Goal: Contribute content

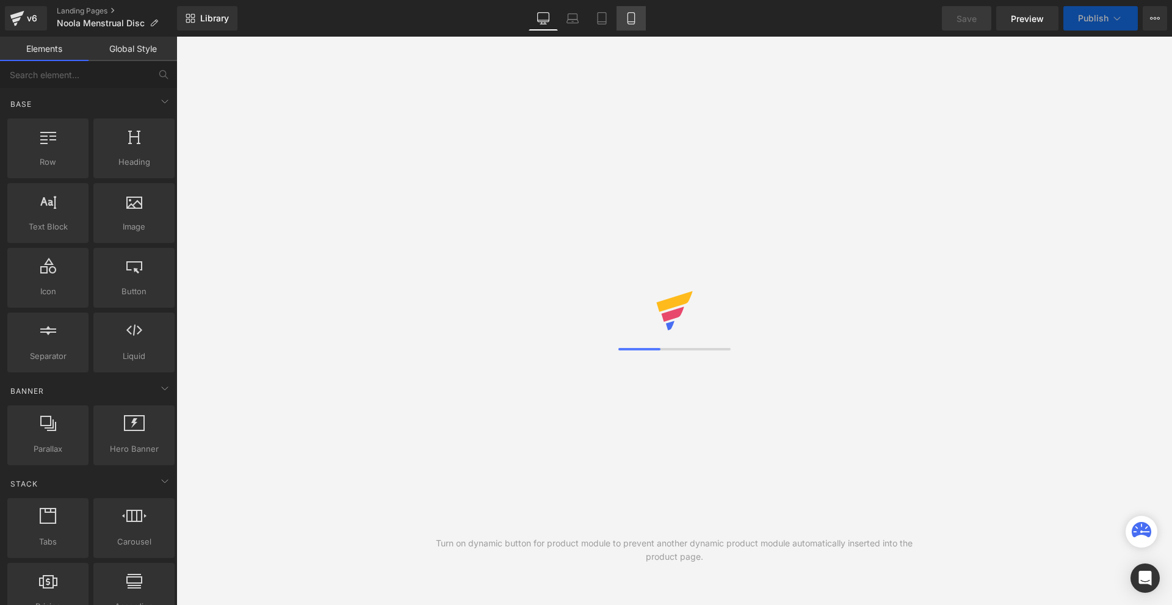
click at [633, 13] on icon at bounding box center [630, 19] width 7 height 12
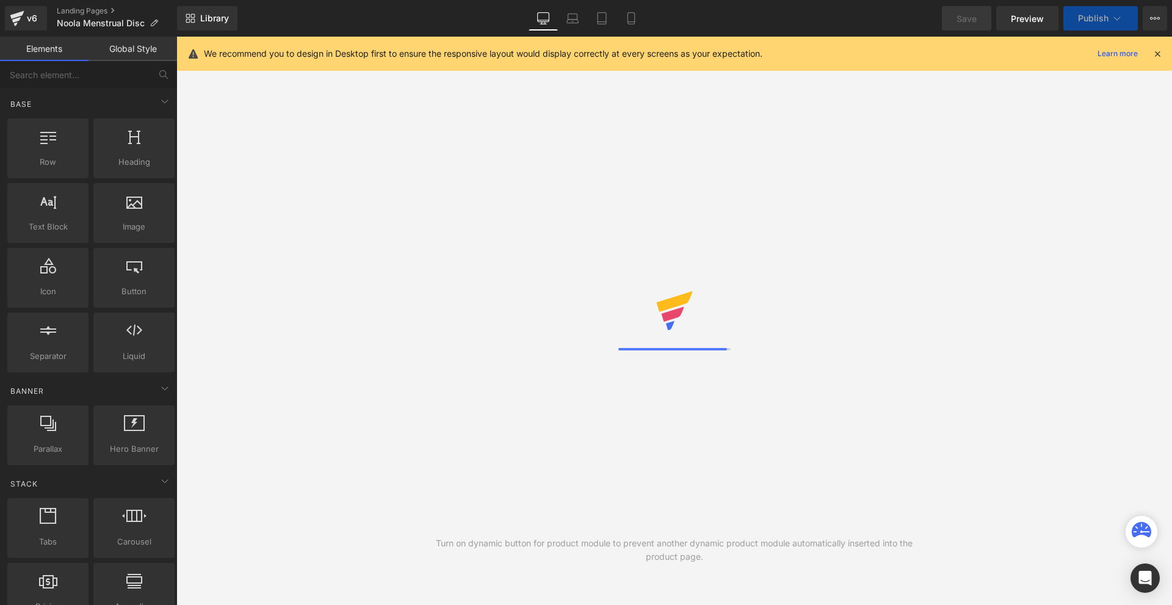
click at [1160, 49] on icon at bounding box center [1157, 53] width 11 height 11
click at [1158, 52] on div "👉 Try it risk-free for 30 days!" at bounding box center [673, 53] width 995 height 33
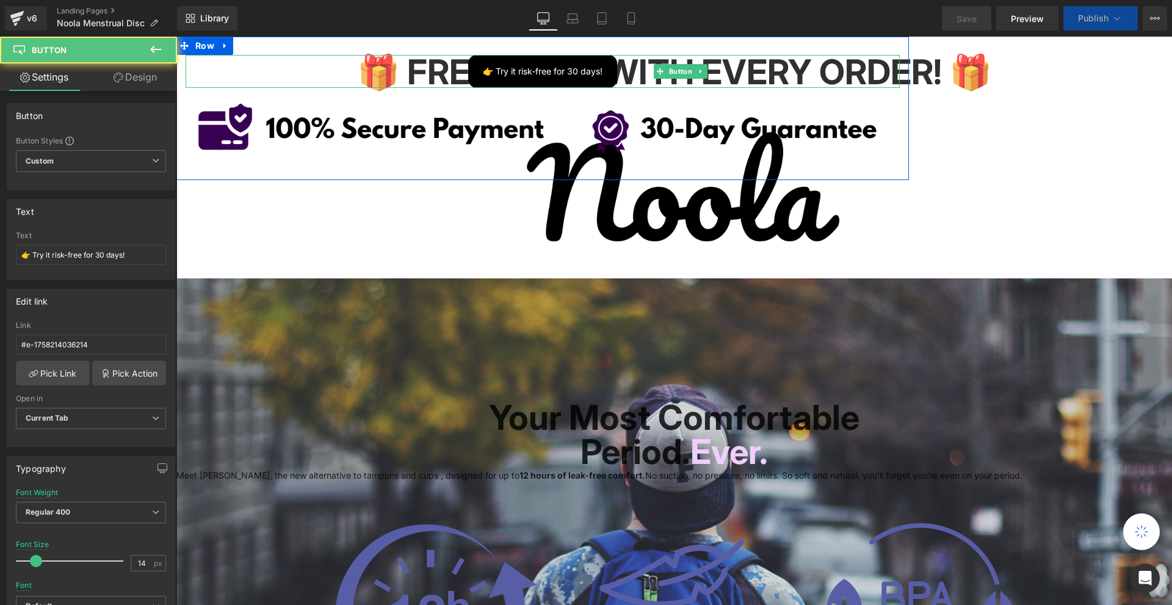
click at [621, 12] on link "Mobile" at bounding box center [630, 18] width 29 height 24
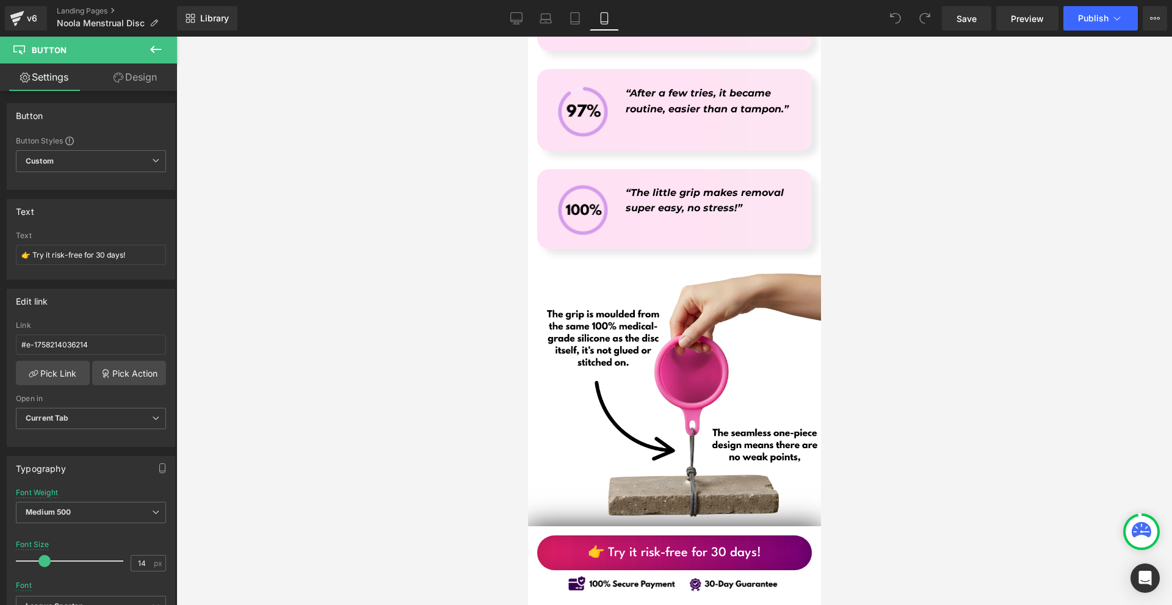
scroll to position [5568, 0]
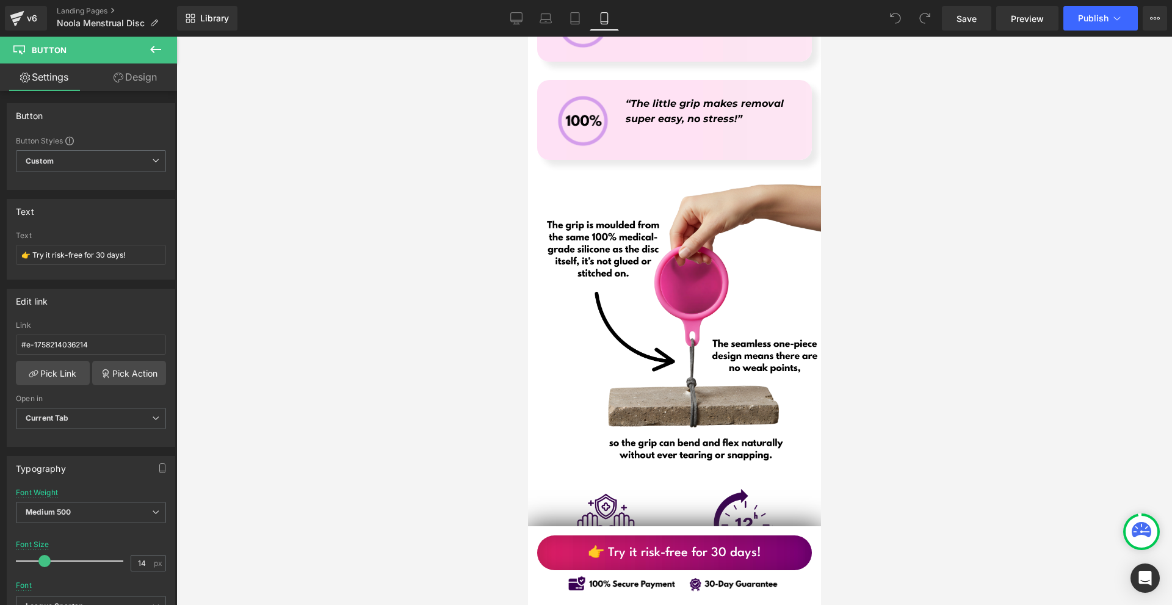
drag, startPoint x: 817, startPoint y: 70, endPoint x: 1349, endPoint y: 359, distance: 606.2
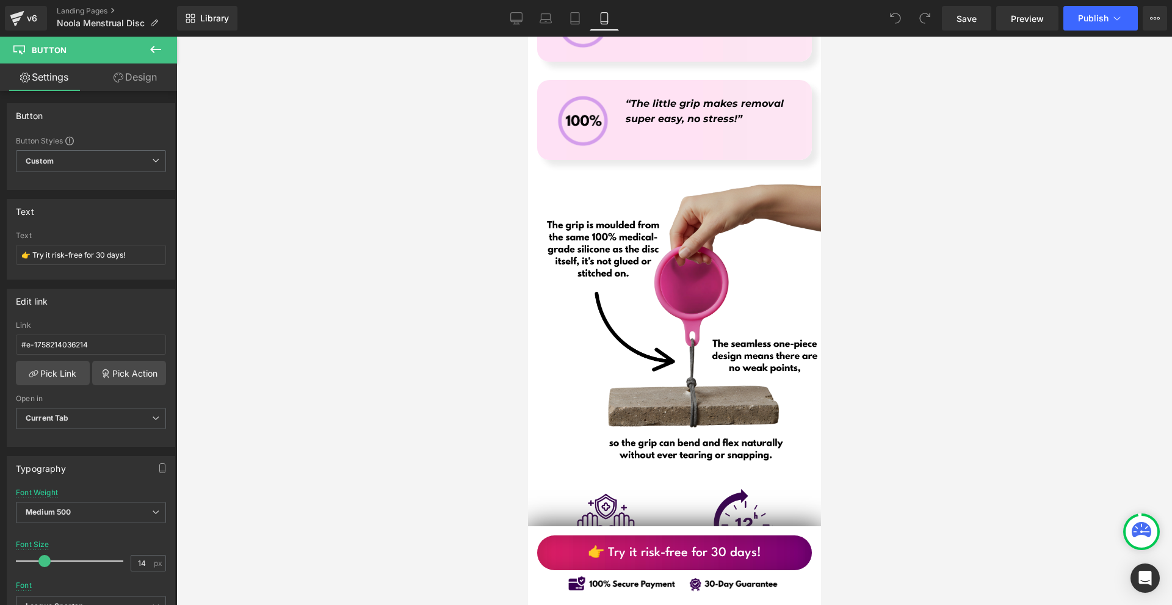
click at [768, 285] on img at bounding box center [685, 321] width 299 height 299
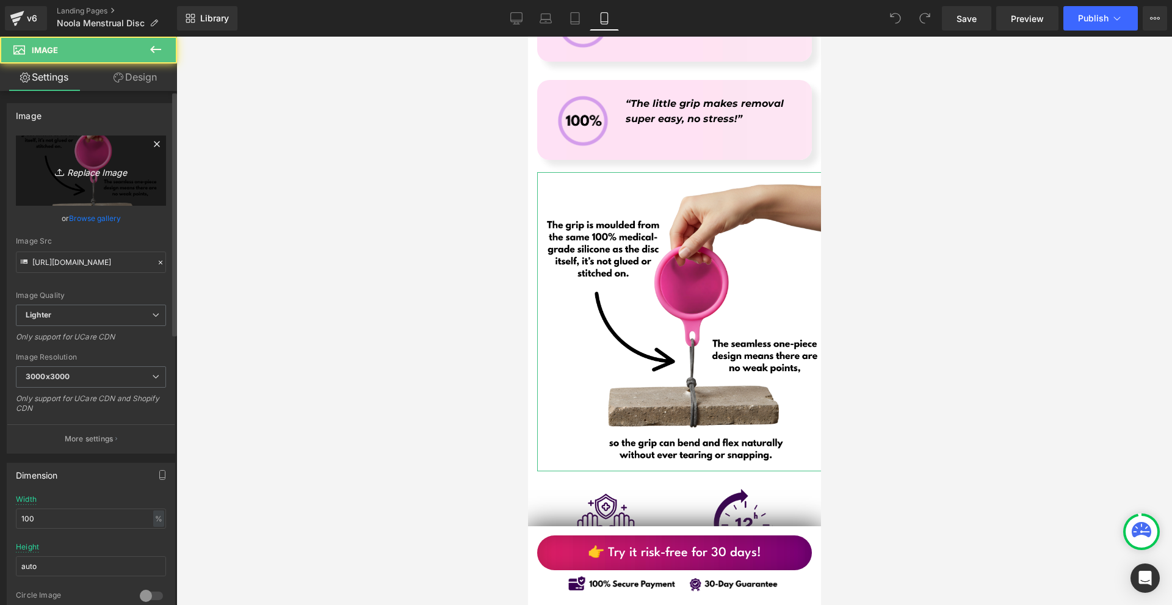
click at [105, 157] on link "Replace Image" at bounding box center [91, 170] width 150 height 70
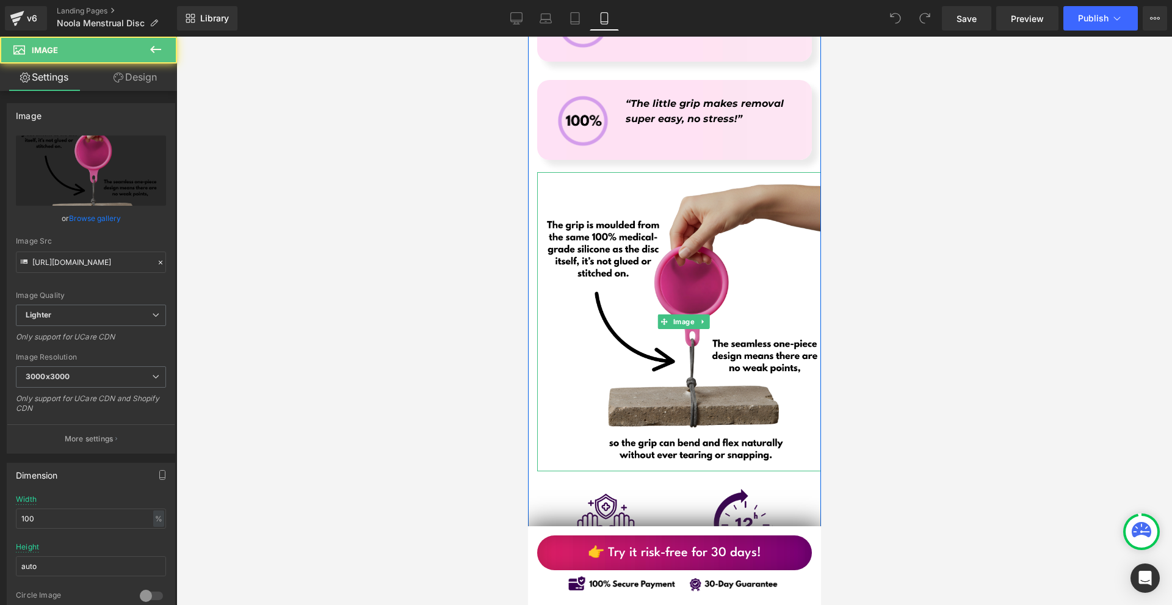
click at [719, 325] on img at bounding box center [685, 321] width 299 height 299
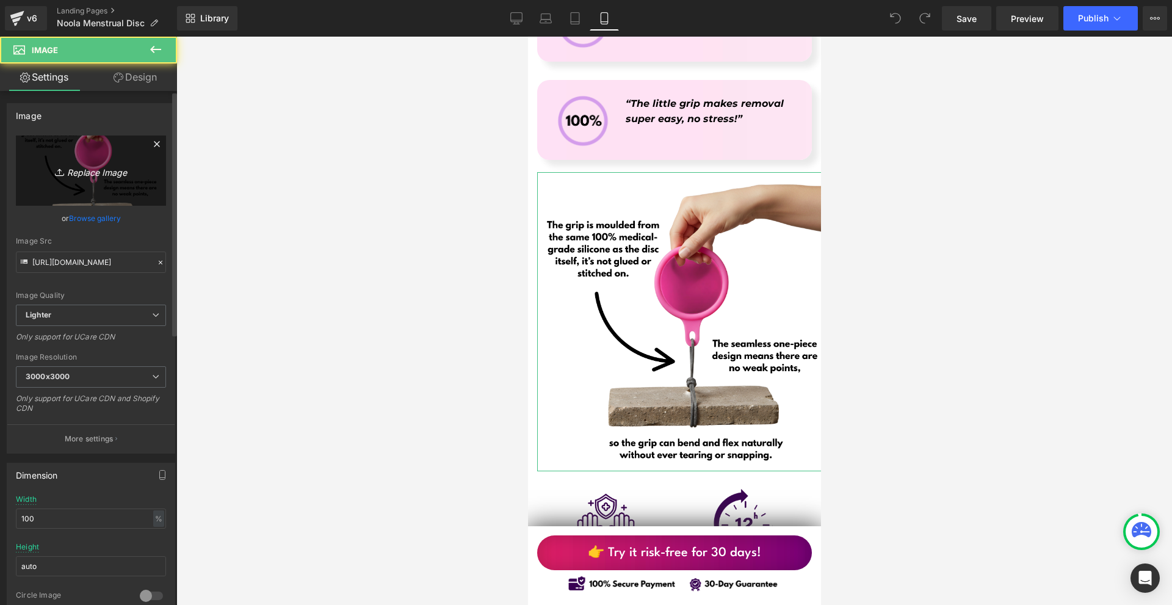
click at [69, 162] on link "Replace Image" at bounding box center [91, 170] width 150 height 70
click at [123, 179] on link "Replace Image" at bounding box center [91, 170] width 150 height 70
type input "C:\fakepath\Írj be némi törzsszöveget (89).png"
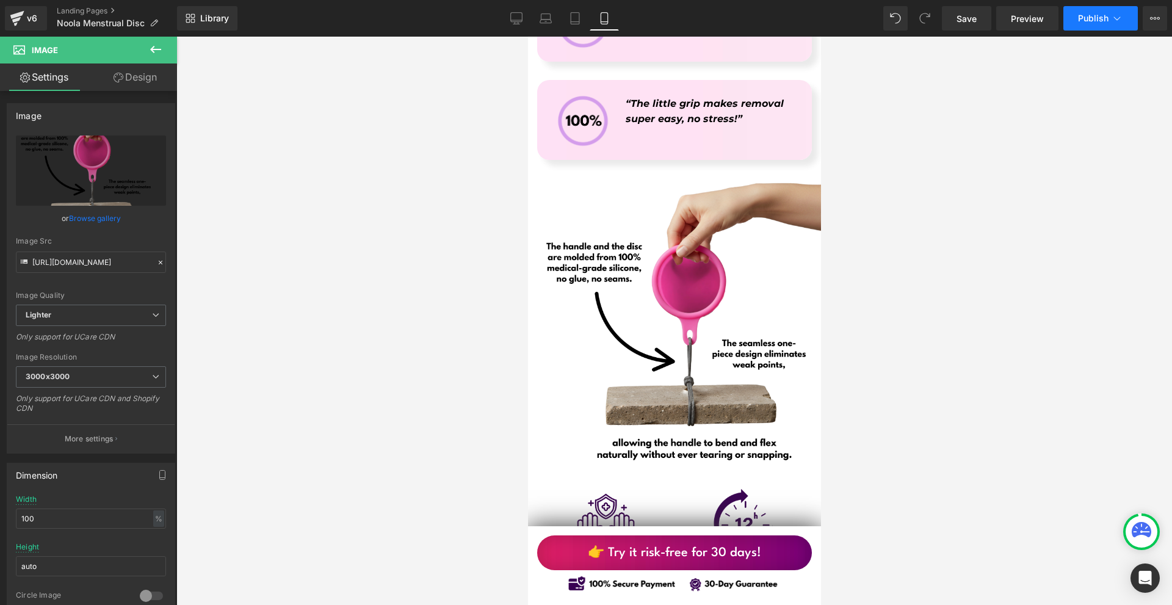
click at [1091, 16] on span "Publish" at bounding box center [1093, 18] width 31 height 10
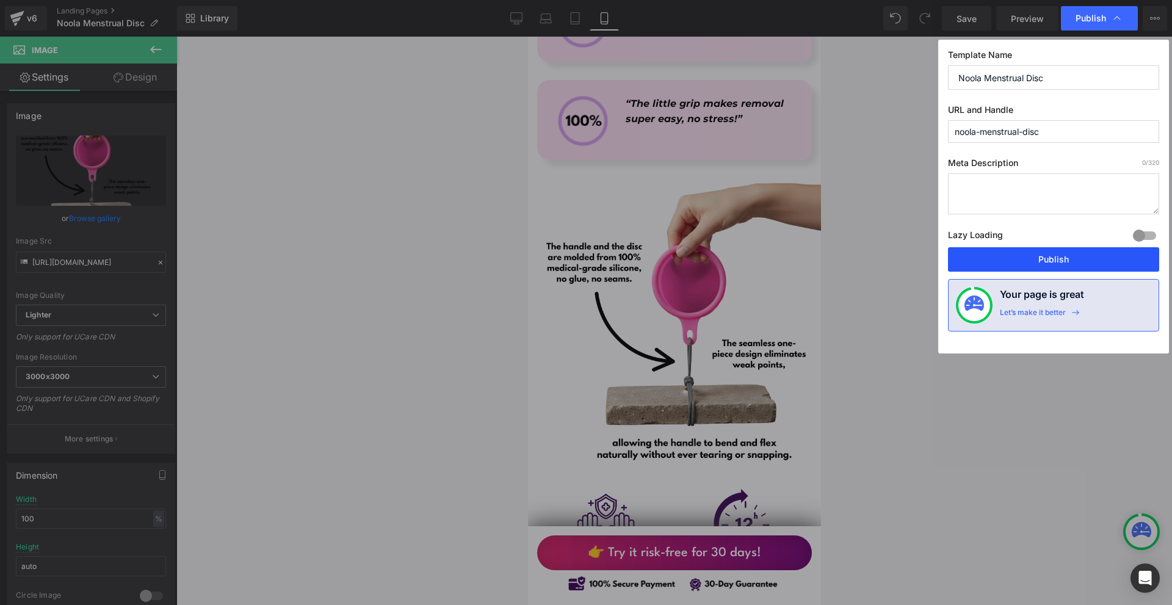
click at [1025, 264] on button "Publish" at bounding box center [1053, 259] width 211 height 24
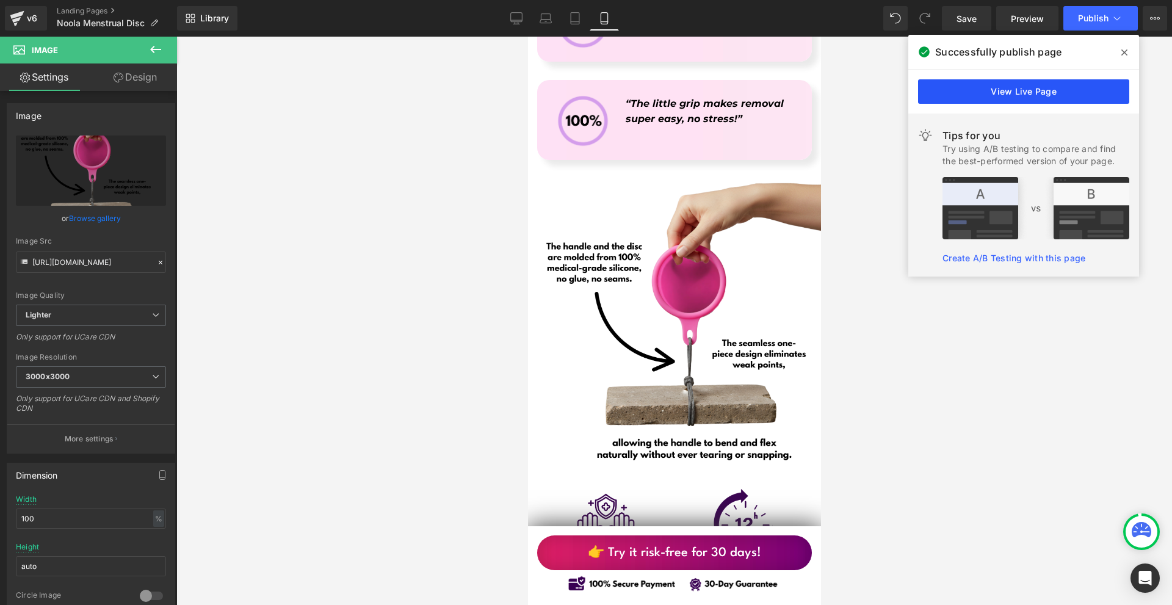
click at [1006, 95] on link "View Live Page" at bounding box center [1023, 91] width 211 height 24
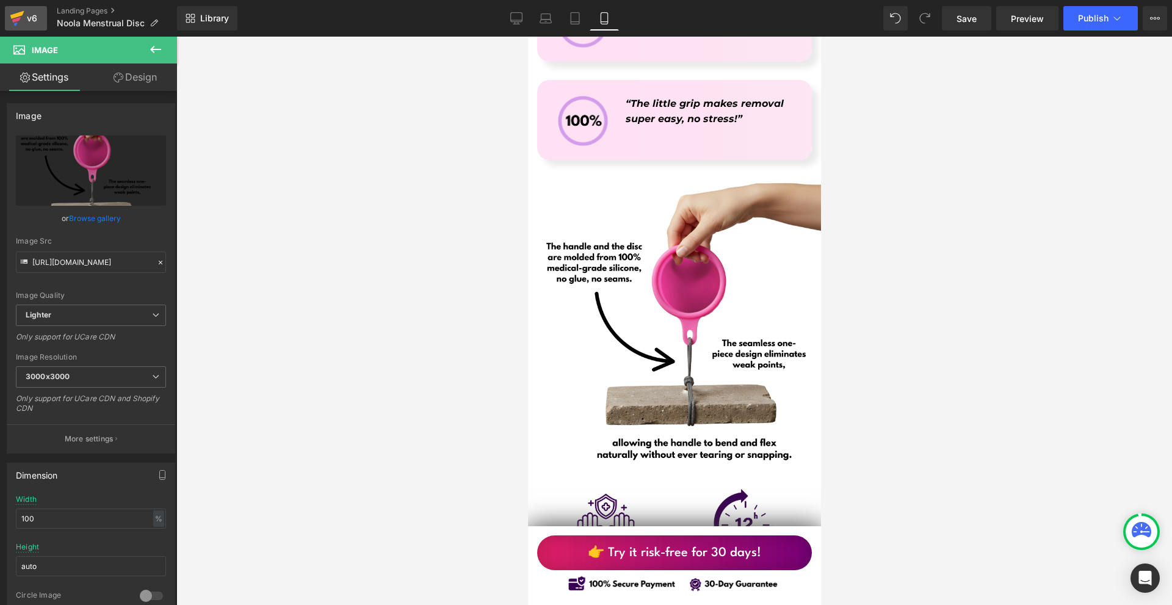
click at [29, 11] on div "v6" at bounding box center [31, 18] width 15 height 16
